Goal: Navigation & Orientation: Find specific page/section

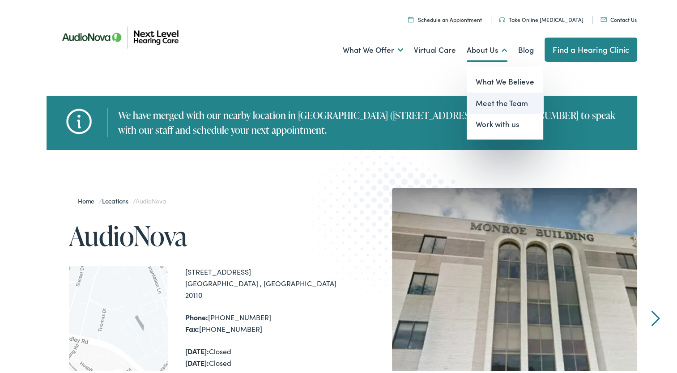
click at [495, 101] on link "Meet the Team" at bounding box center [505, 101] width 76 height 21
